Goal: Transaction & Acquisition: Purchase product/service

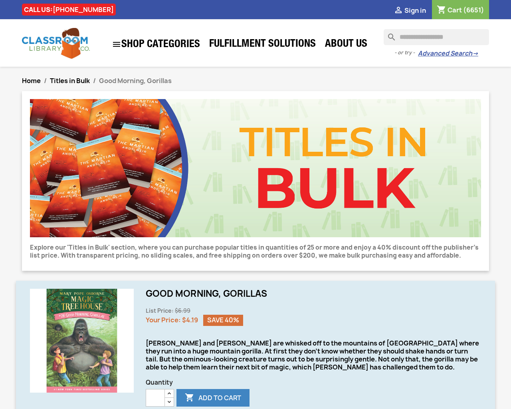
type input "***"
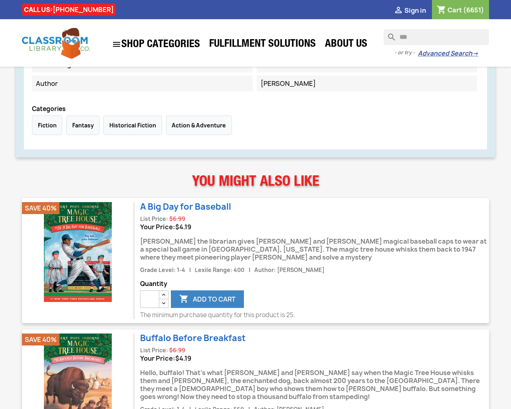
type input "*"
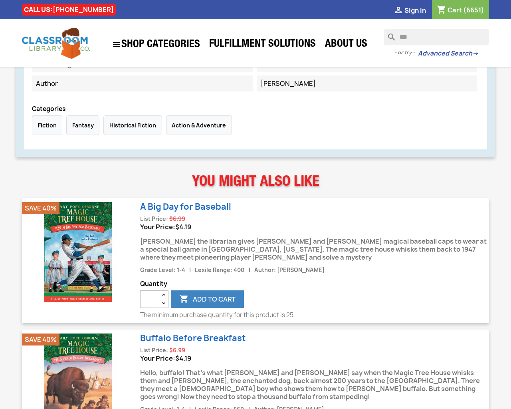
type input "*"
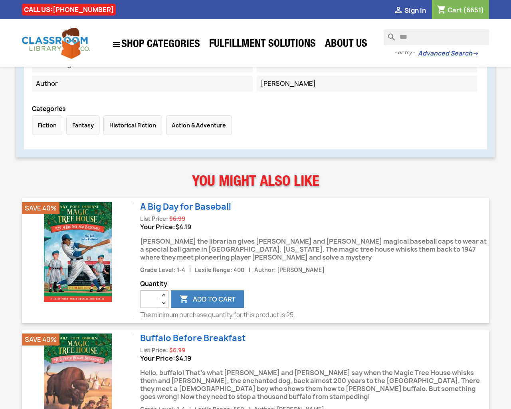
type input "*"
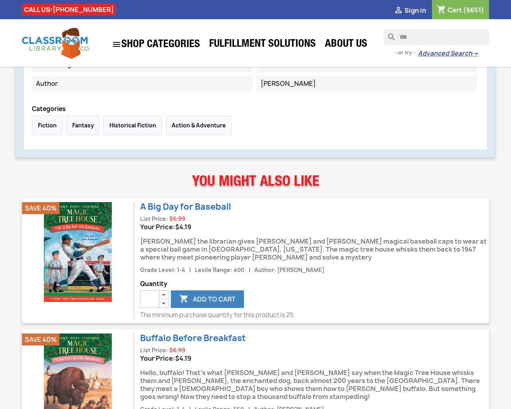
type input "*"
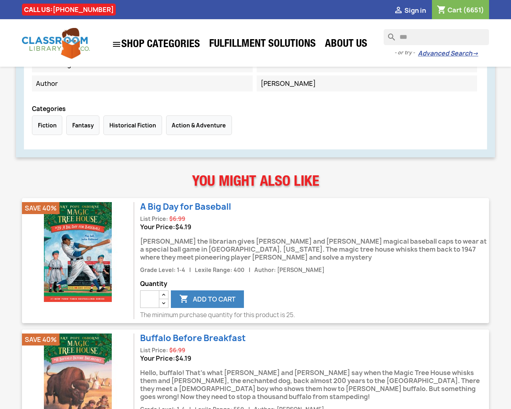
type input "*"
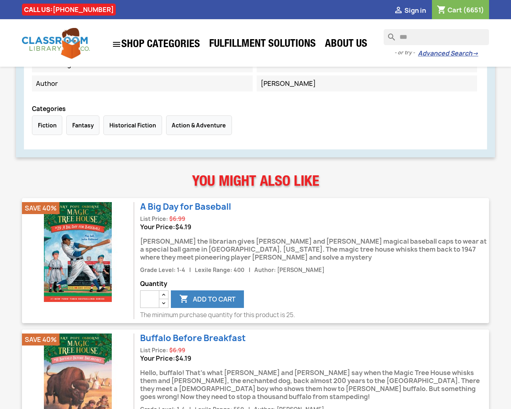
type input "*"
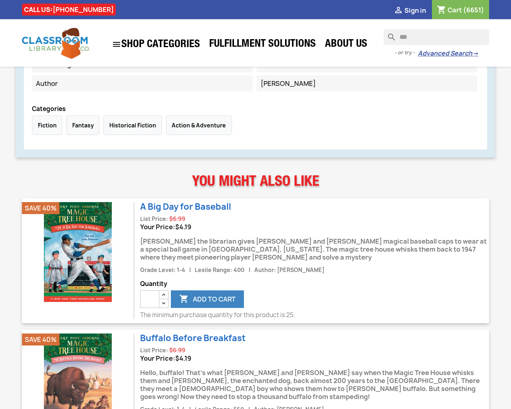
type input "*"
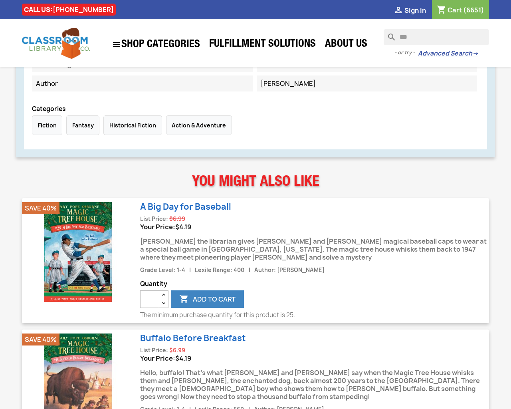
type input "*"
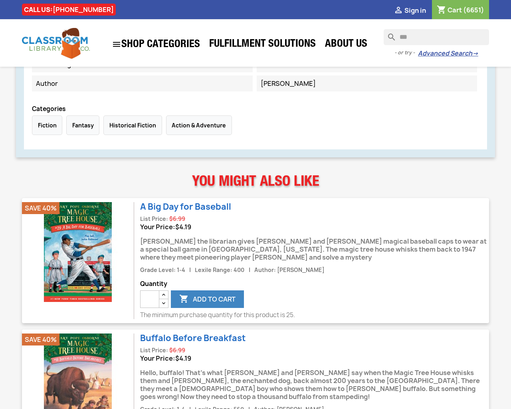
type input "*"
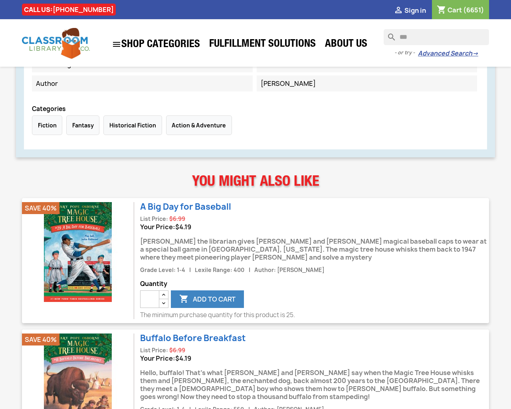
type input "*"
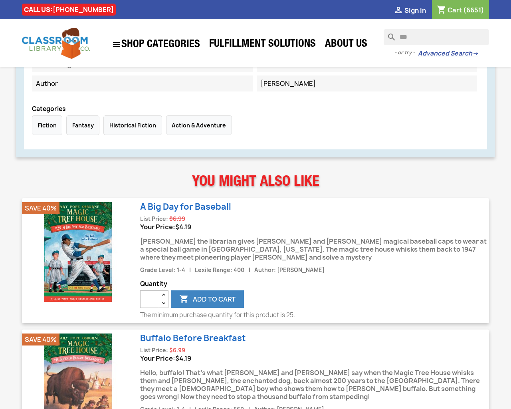
type input "*"
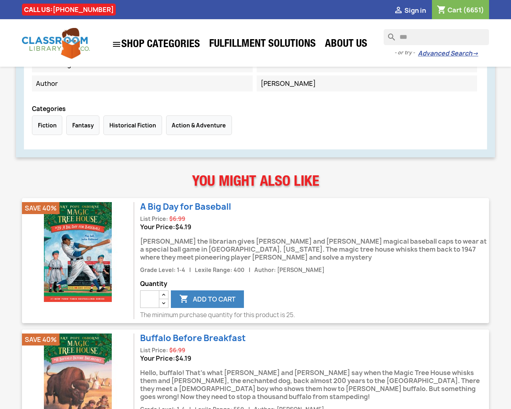
type input "*"
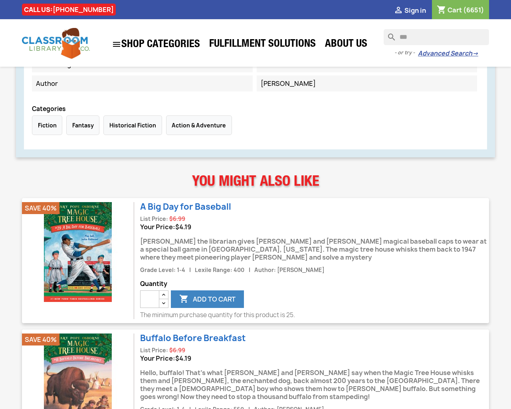
type input "*"
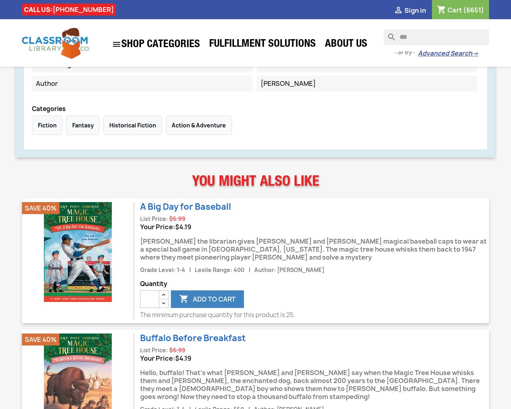
type input "*"
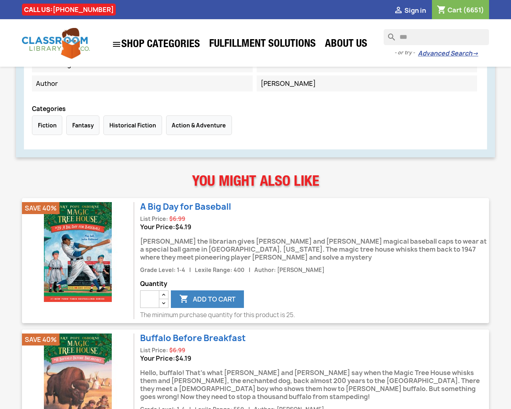
type input "*"
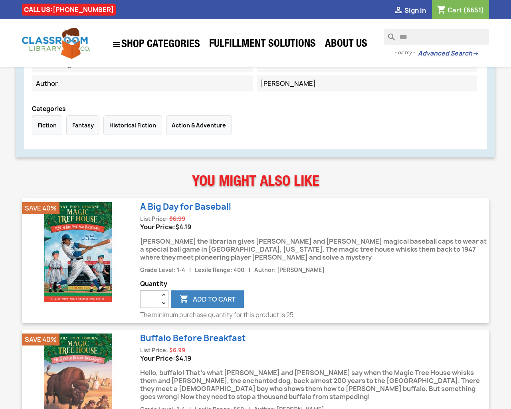
type input "*"
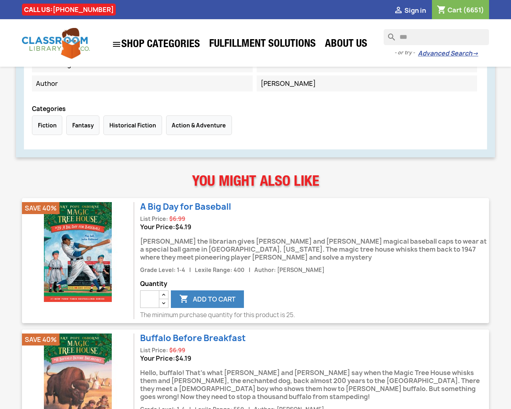
type input "*"
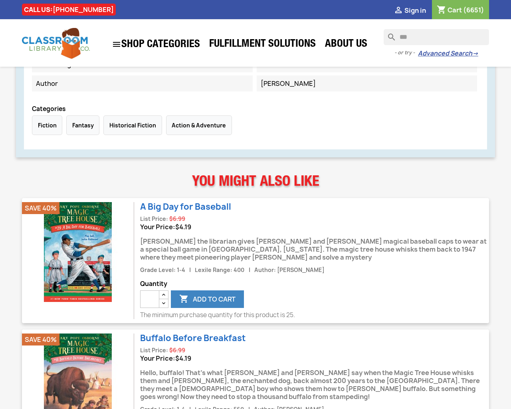
type input "*"
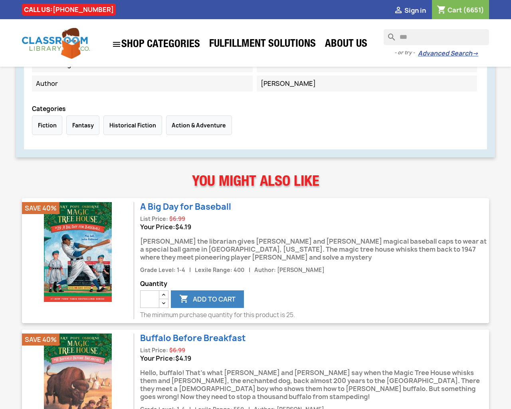
type input "*"
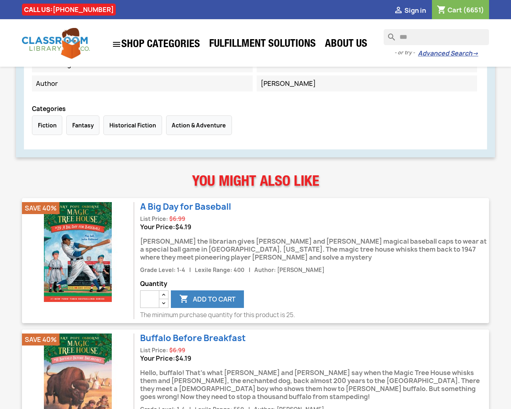
type input "*"
type button "e"
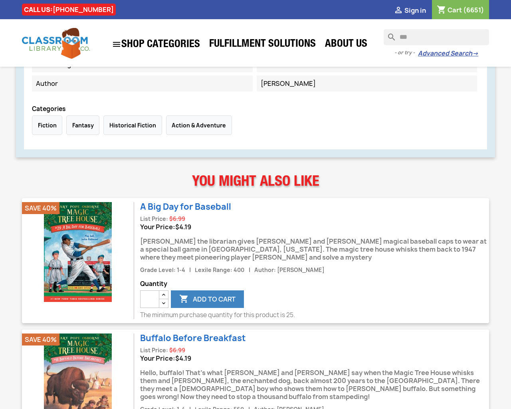
type button "e"
type input "*"
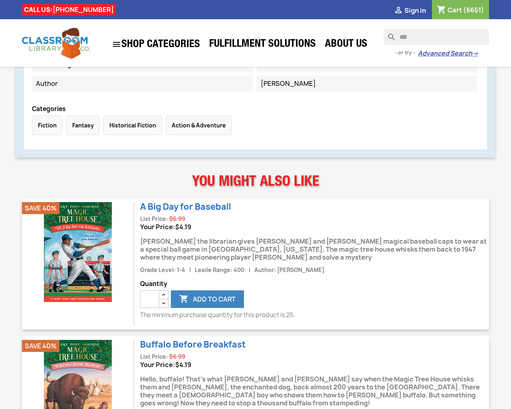
type input "*"
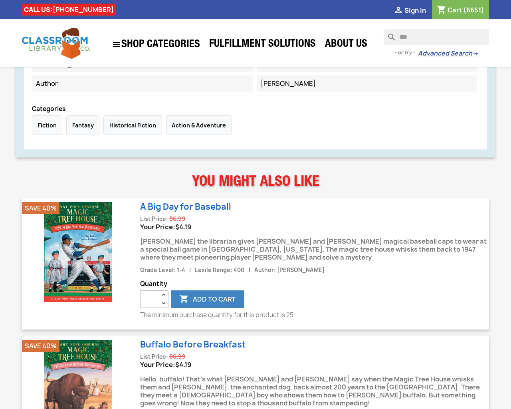
type input "*"
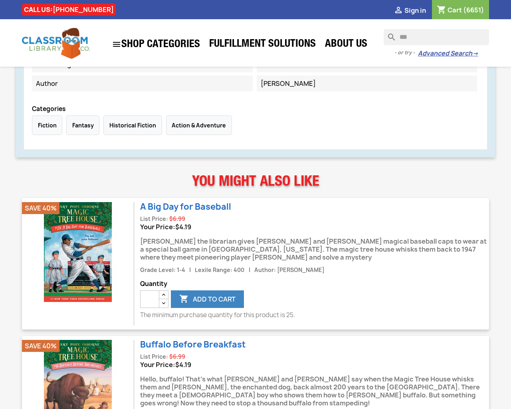
type input "*"
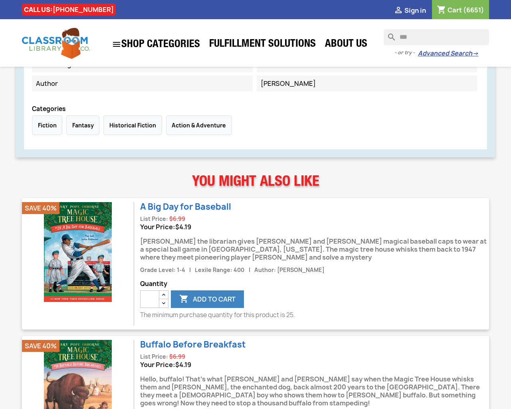
type input "*"
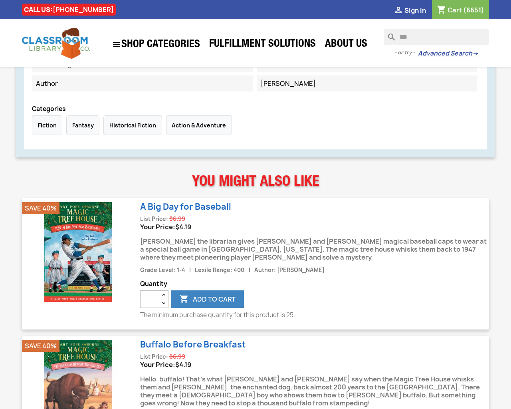
type input "*"
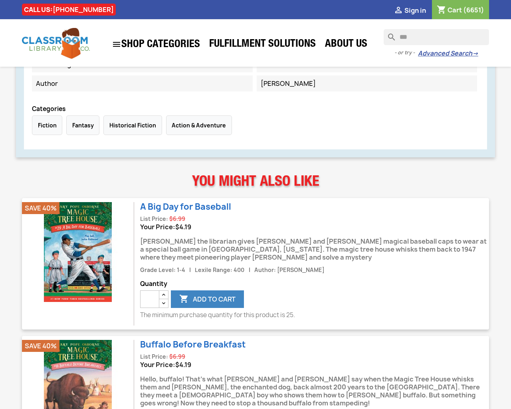
type input "*"
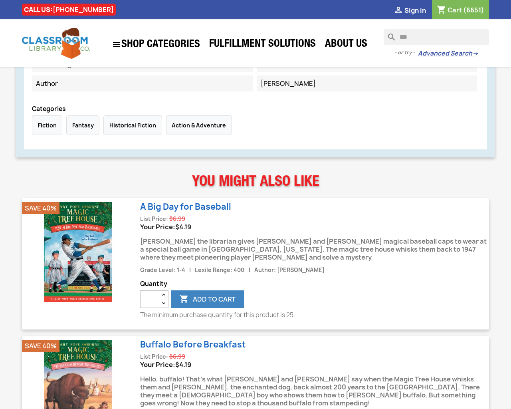
type input "*"
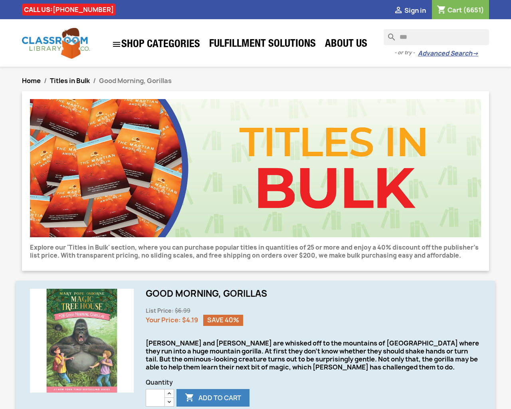
type input "*"
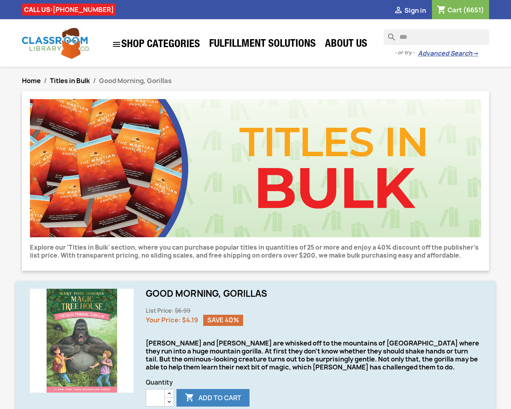
type input "*"
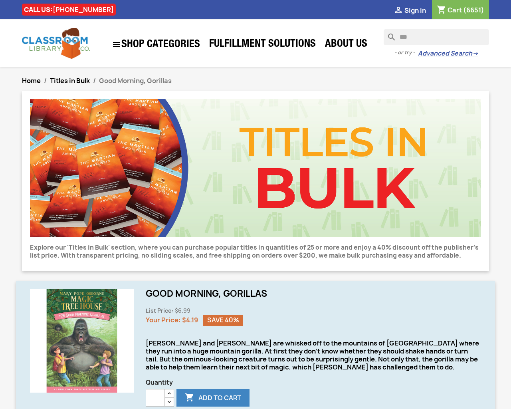
type input "*"
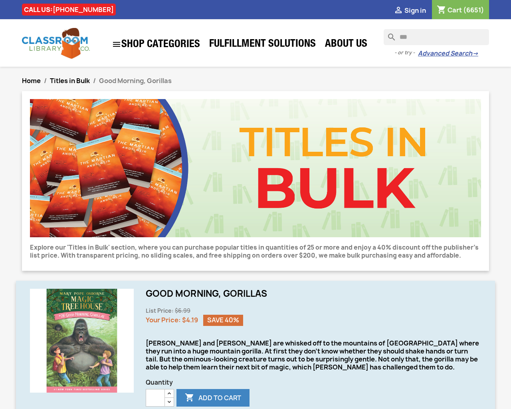
type input "*"
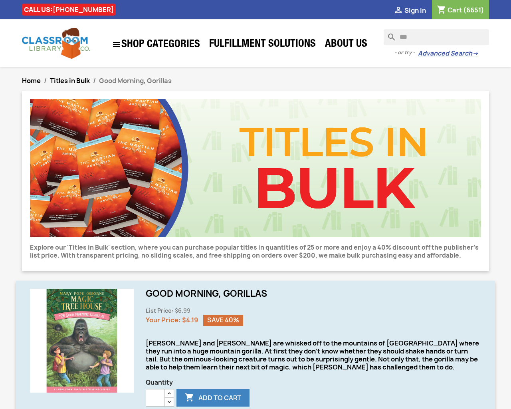
type input "*"
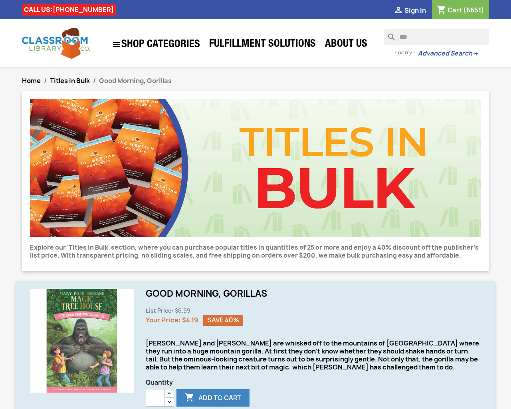
type input "*"
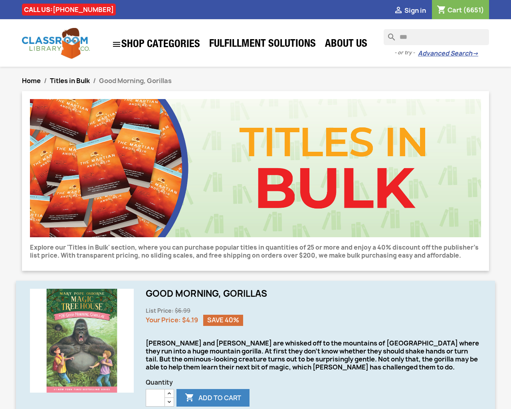
type input "*"
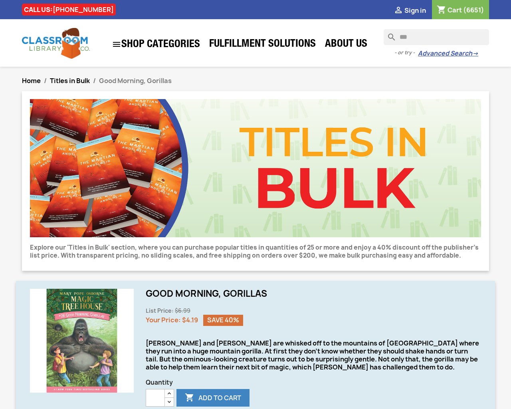
type input "*"
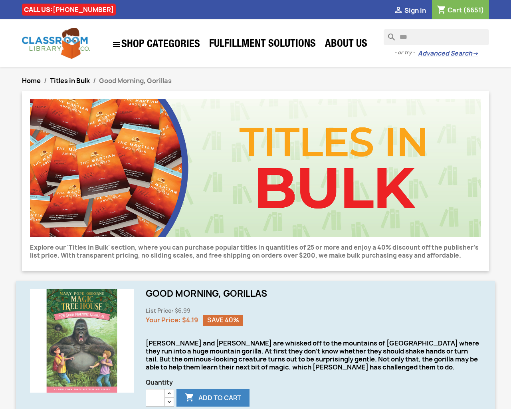
type input "*"
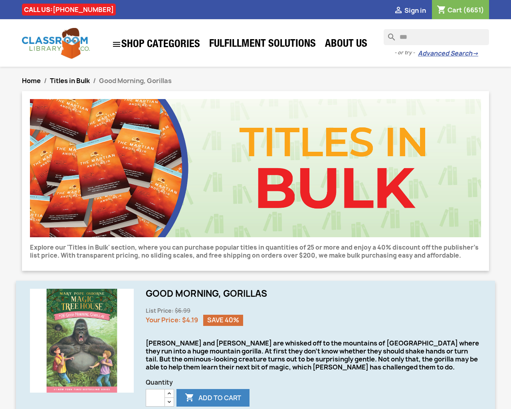
type input "*"
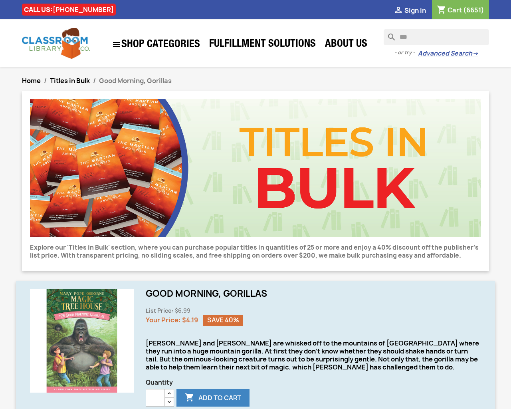
type input "*"
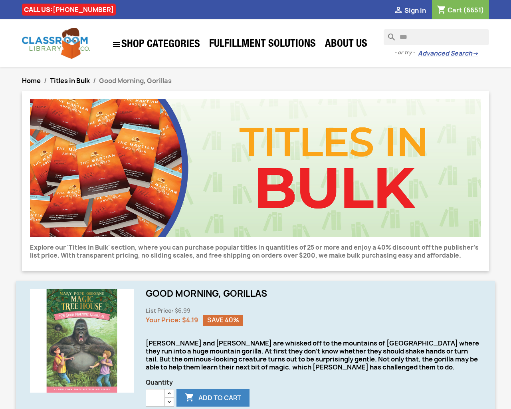
type input "*"
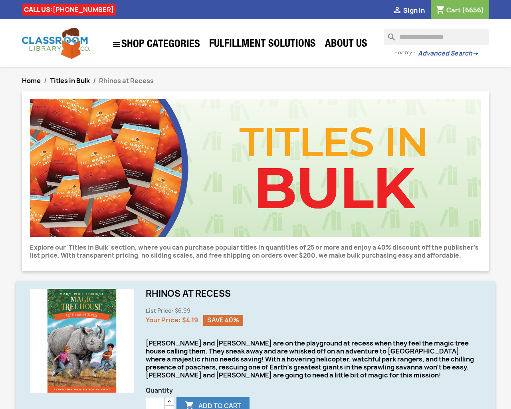
type input "***"
type input "*"
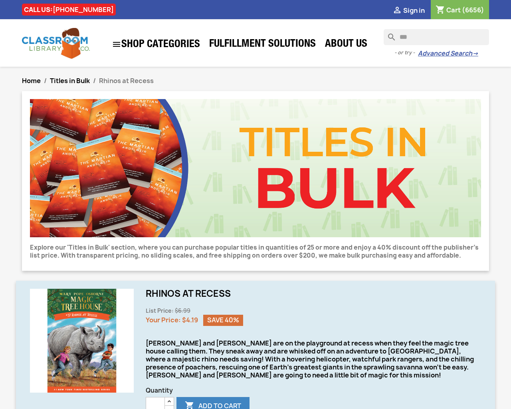
type input "*"
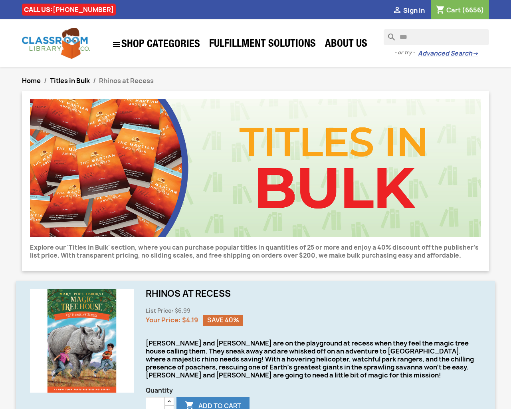
type input "*"
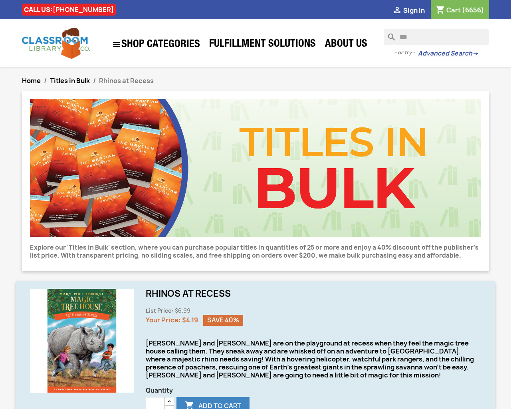
type input "*"
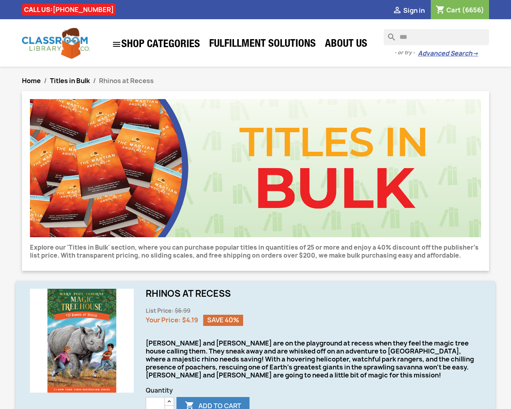
type input "*"
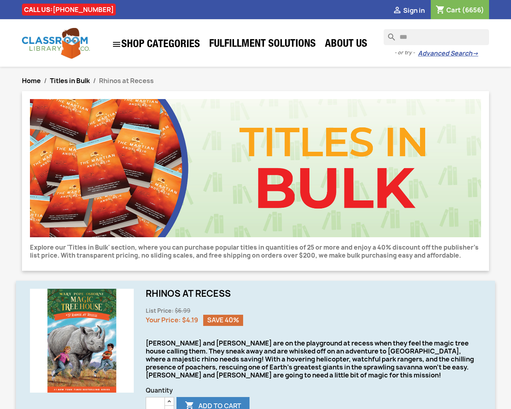
type input "*"
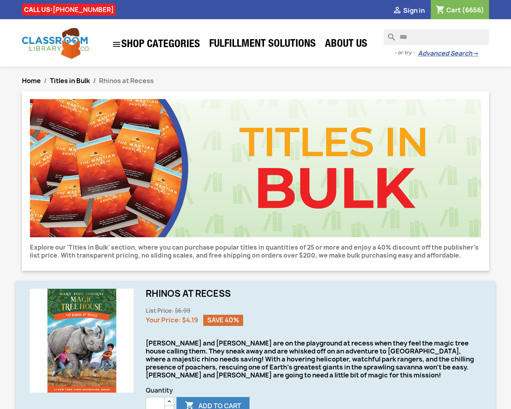
type input "*"
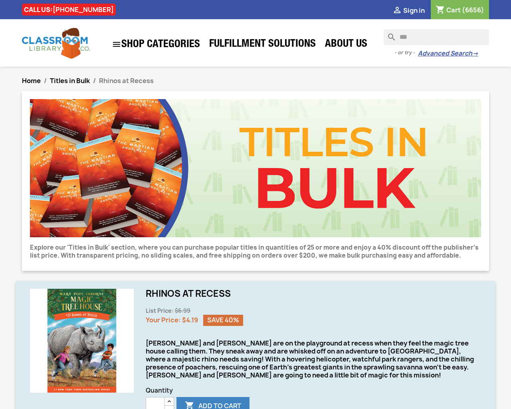
type input "*"
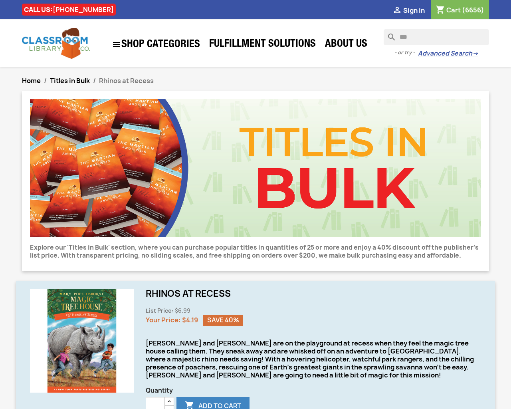
type input "*"
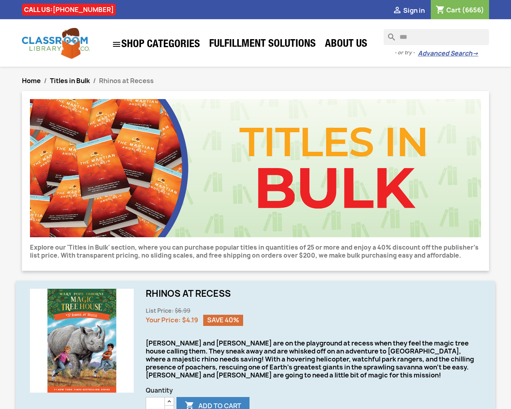
type input "*"
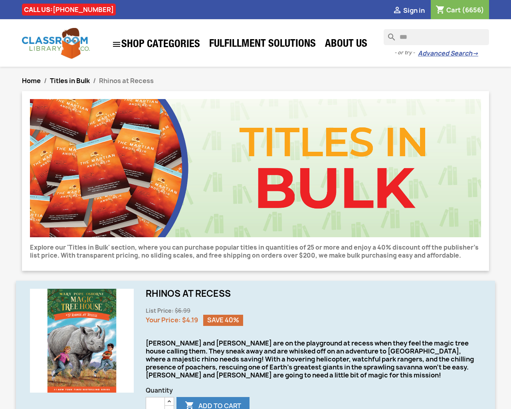
type input "*"
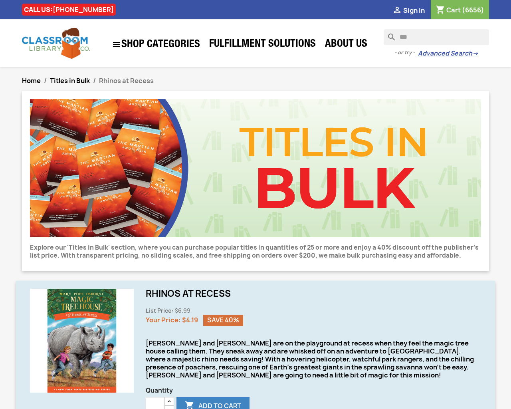
type input "*"
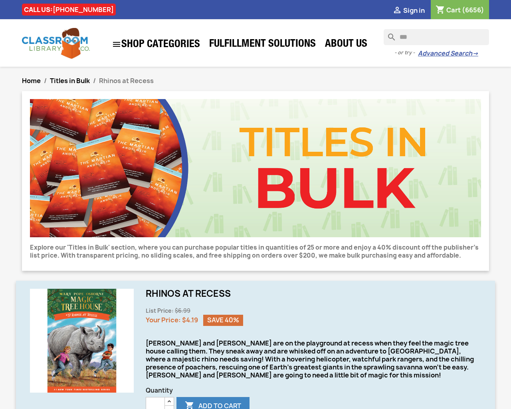
type input "*"
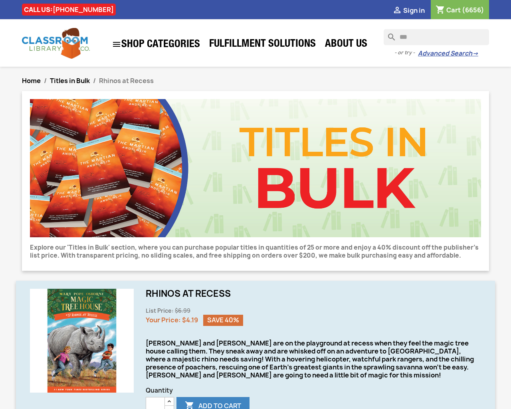
type input "*"
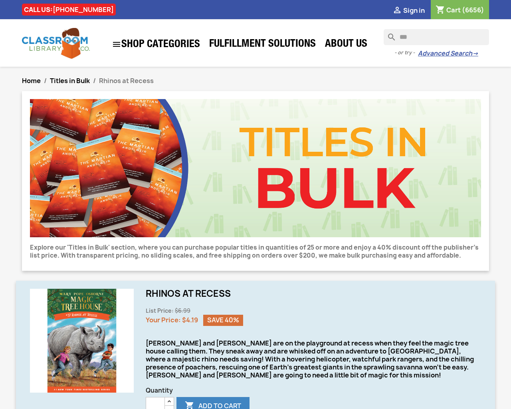
type input "*"
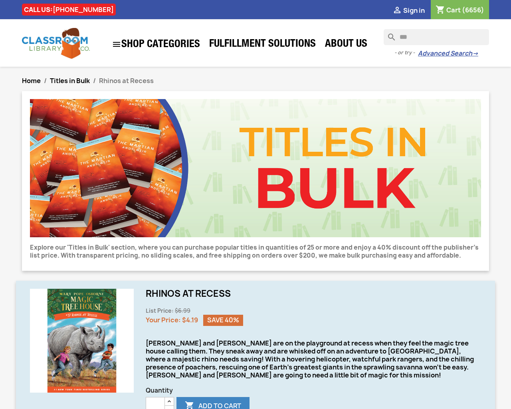
type input "*"
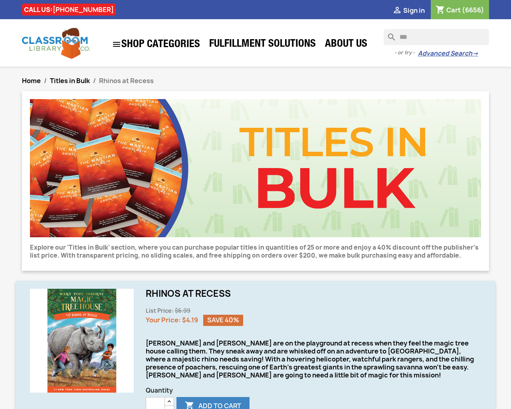
type input "*"
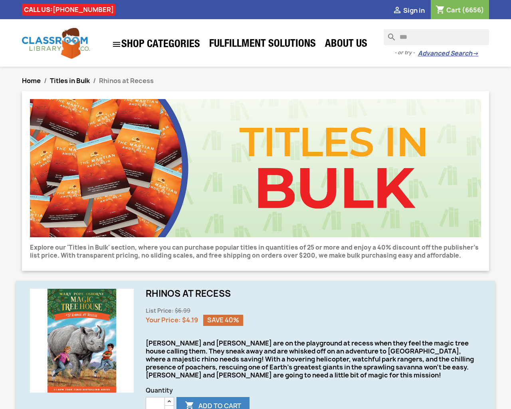
type input "*"
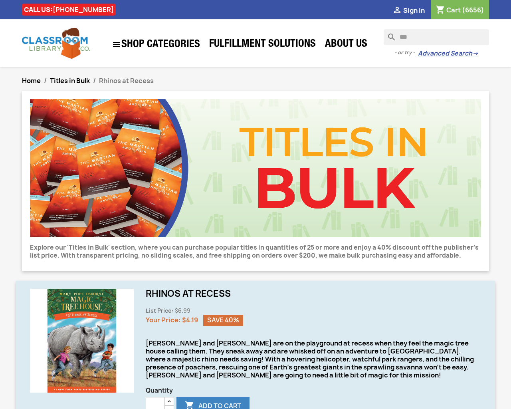
type input "*"
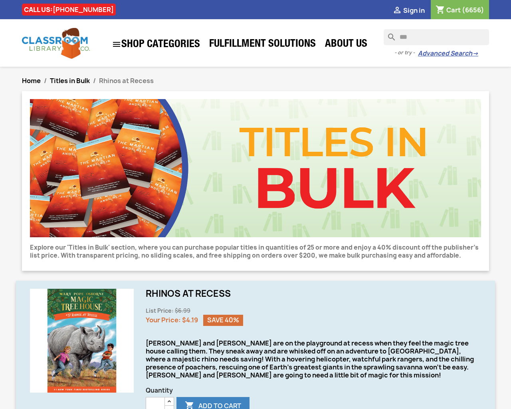
type input "*"
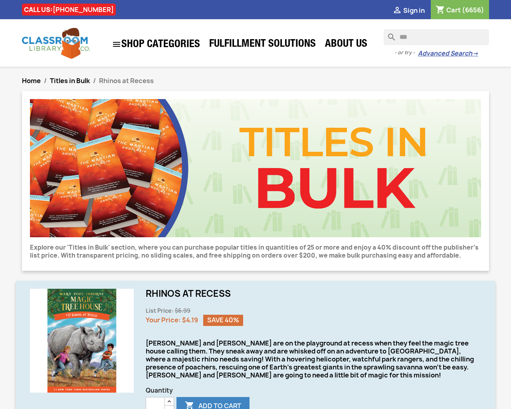
type button "e"
type input "*"
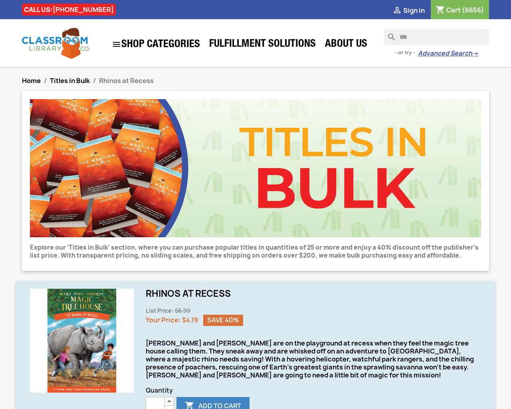
type input "*"
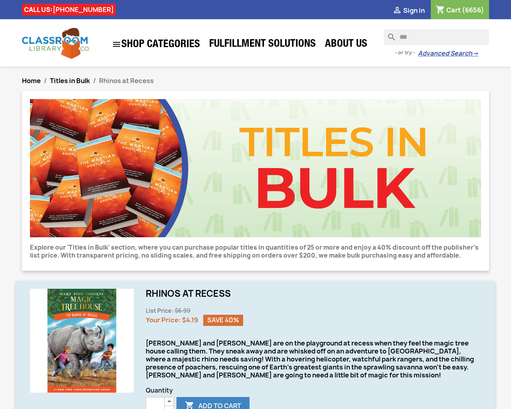
type input "*"
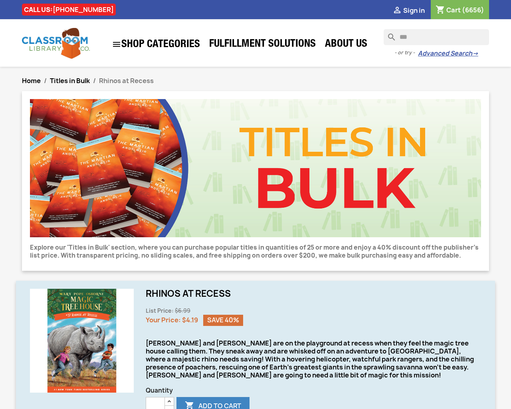
type input "*"
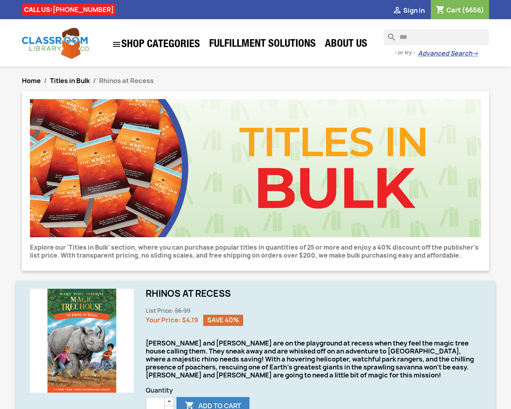
type input "*"
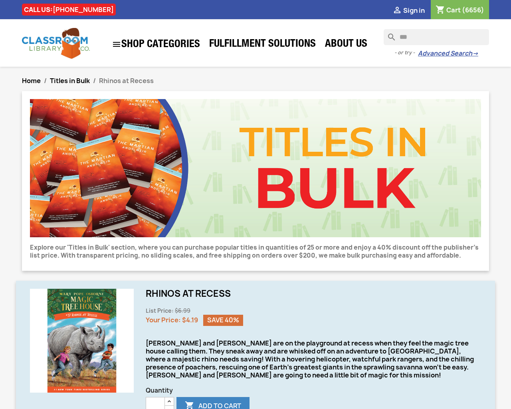
type input "*"
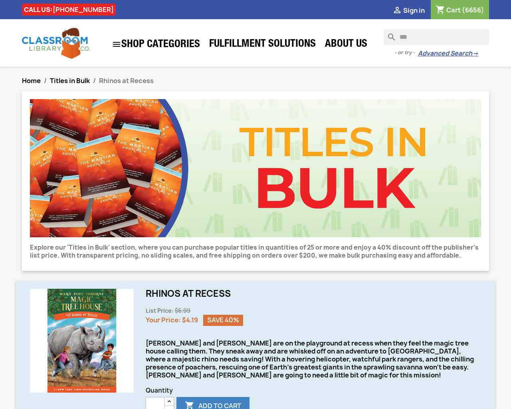
type input "*"
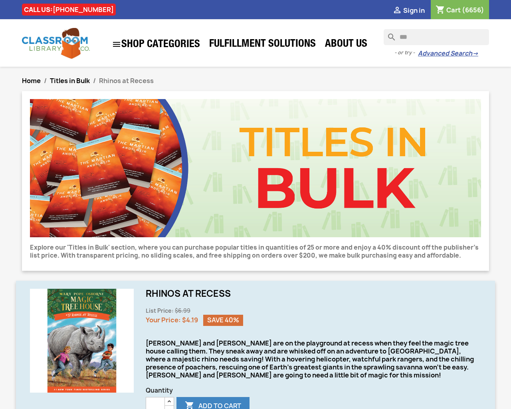
type input "*"
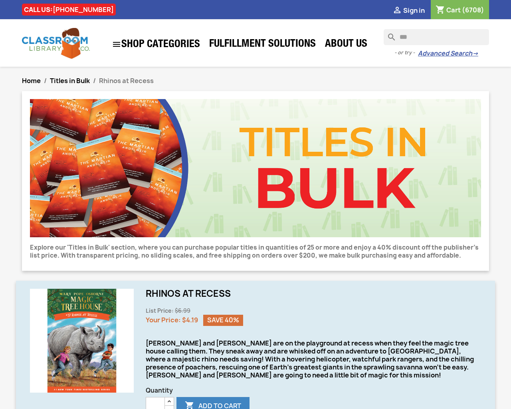
type input "*"
